Goal: Task Accomplishment & Management: Use online tool/utility

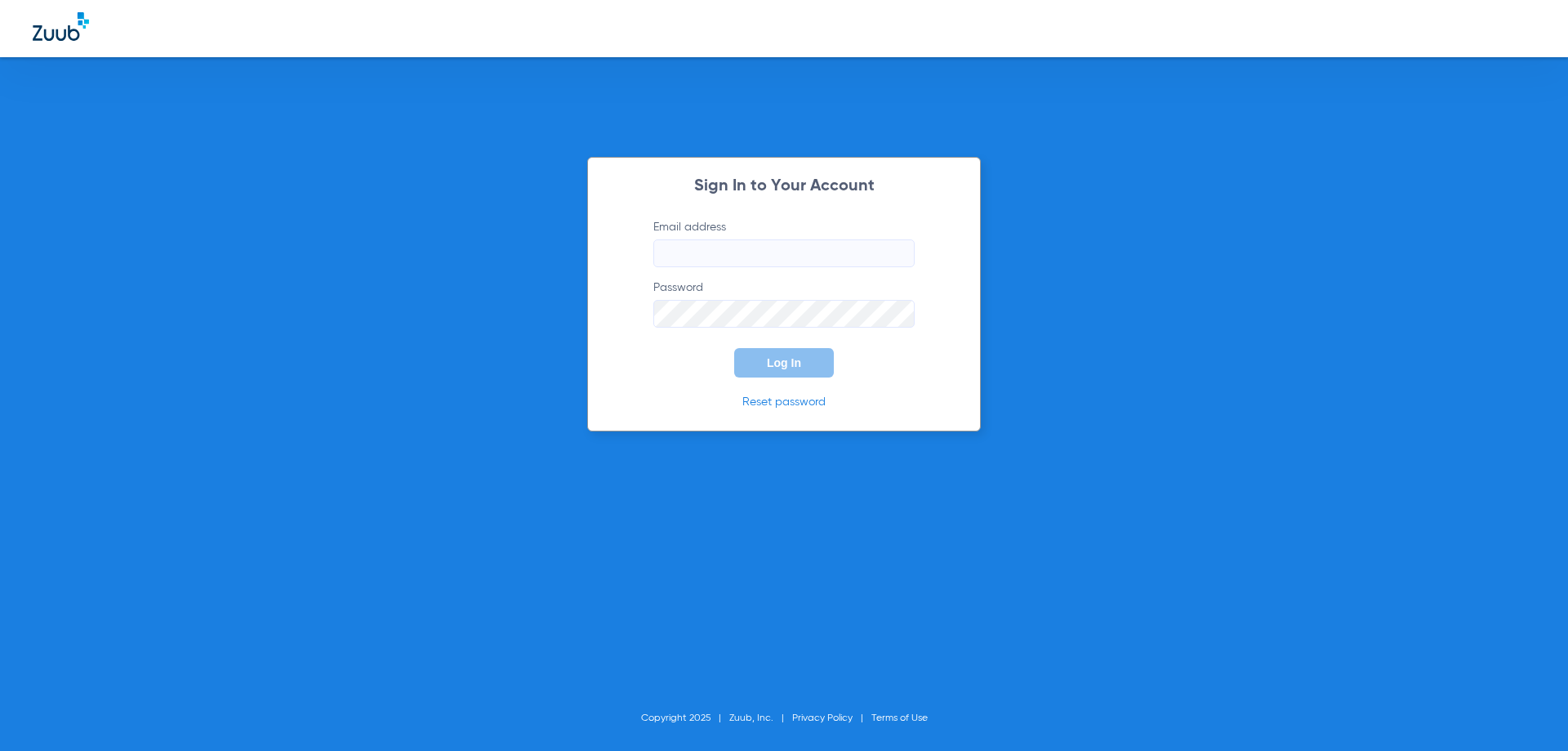
type input "[EMAIL_ADDRESS][DOMAIN_NAME]"
click at [799, 367] on span "Log In" at bounding box center [784, 362] width 35 height 13
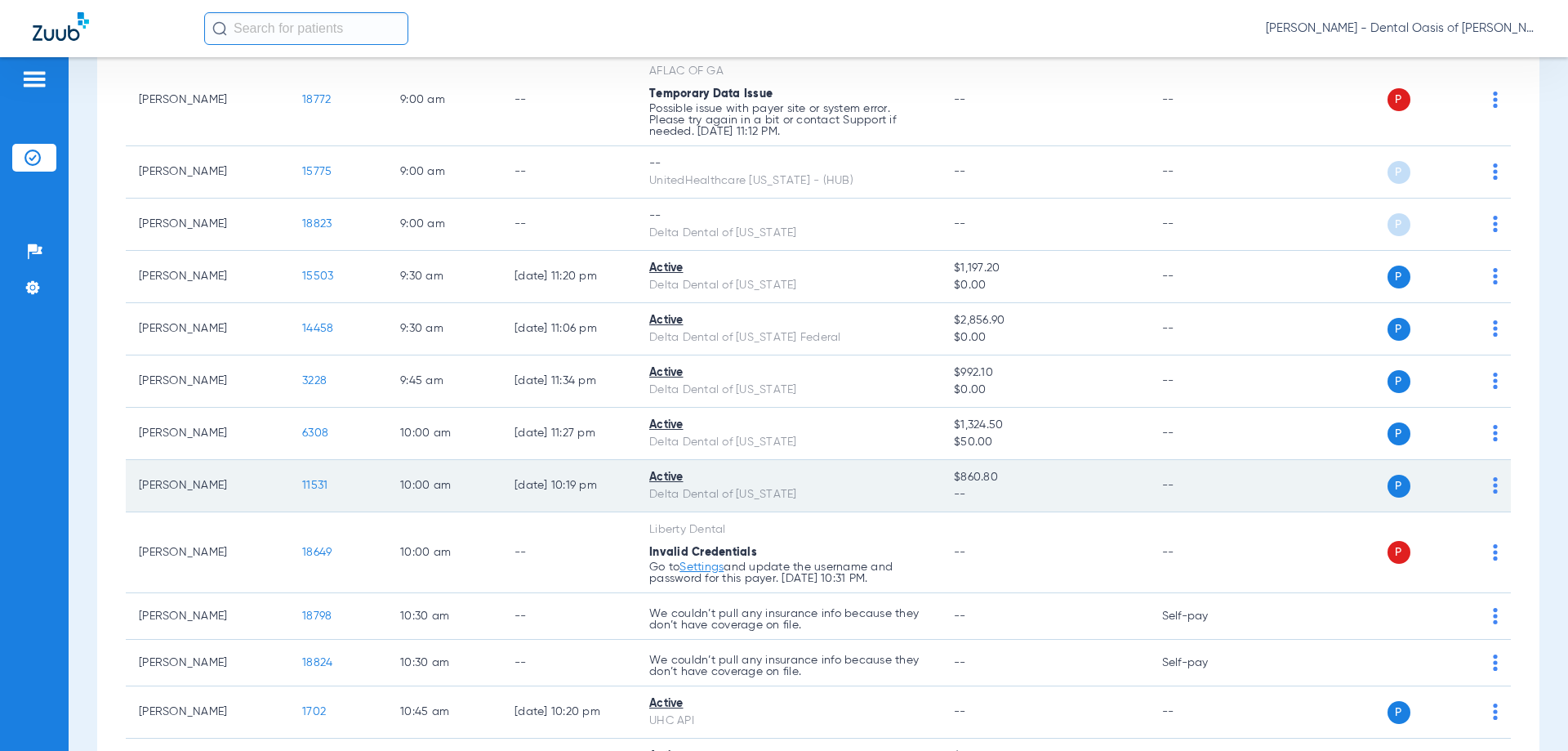
scroll to position [1226, 0]
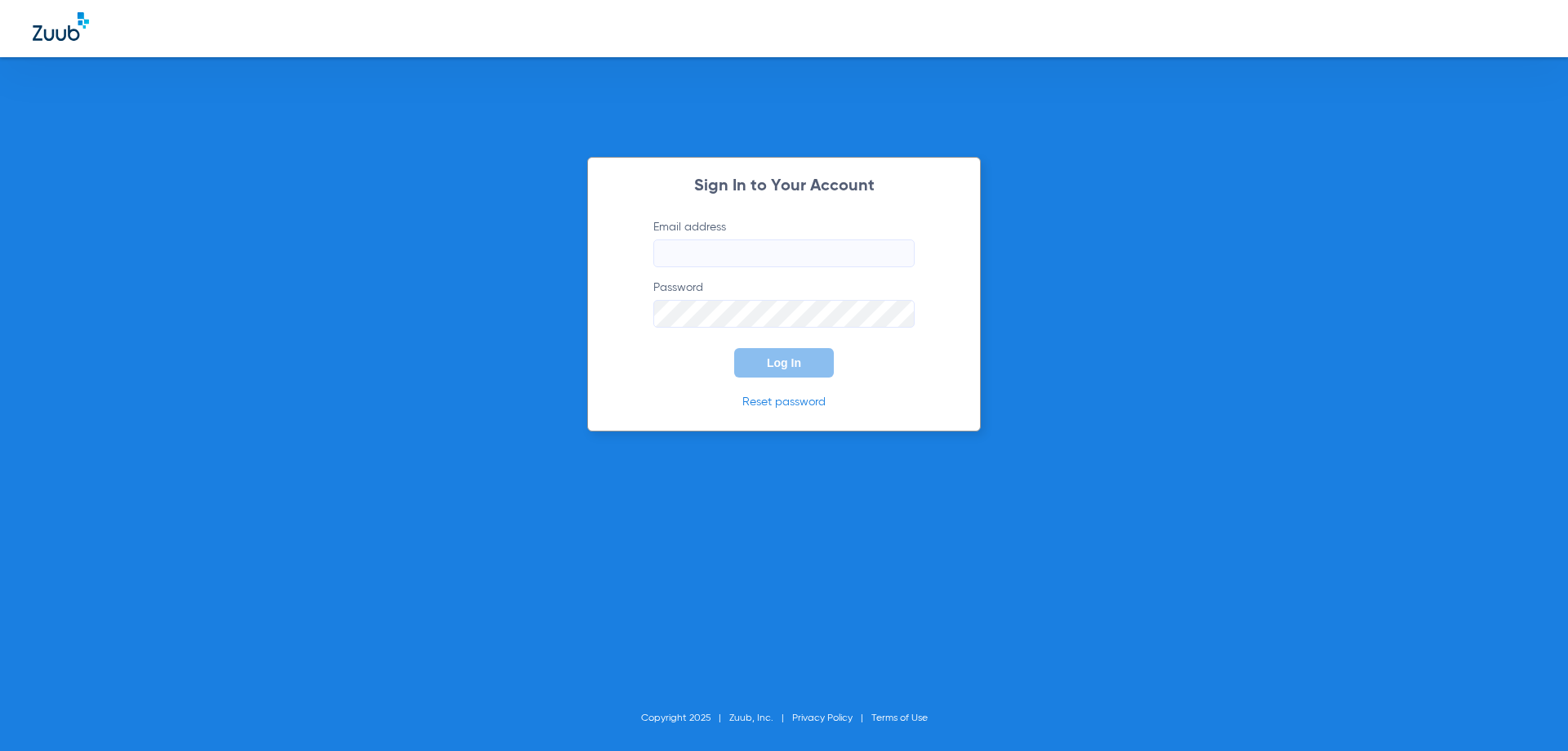
type input "[EMAIL_ADDRESS][DOMAIN_NAME]"
click at [404, 254] on div "Sign In to Your Account Email address [EMAIL_ADDRESS][DOMAIN_NAME] Password Log…" at bounding box center [784, 376] width 1568 height 751
click at [789, 371] on button "Log In" at bounding box center [784, 362] width 100 height 29
